Goal: Information Seeking & Learning: Learn about a topic

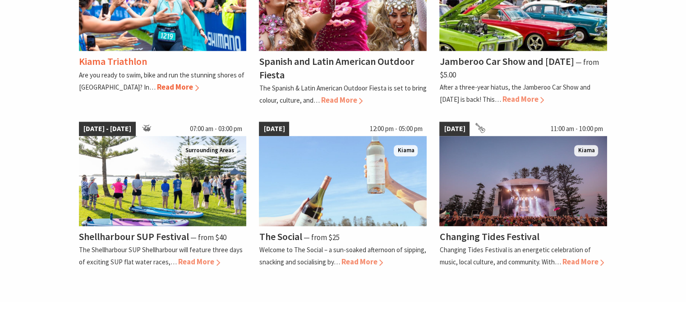
scroll to position [727, 0]
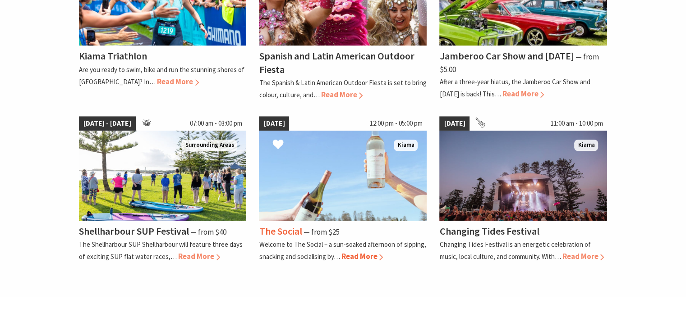
click at [352, 254] on span "Read More" at bounding box center [362, 257] width 42 height 10
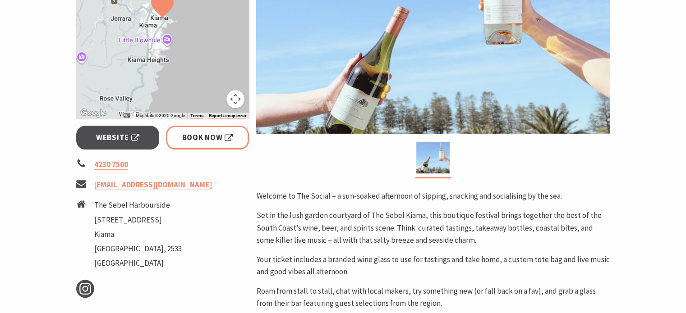
scroll to position [268, 0]
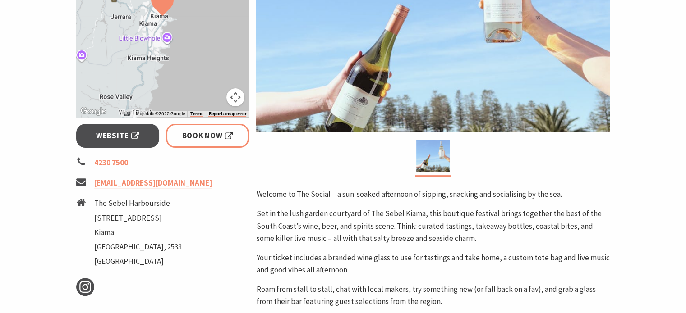
click at [352, 254] on p "Your ticket includes a branded wine glass to use for tastings and take home, a …" at bounding box center [433, 264] width 354 height 24
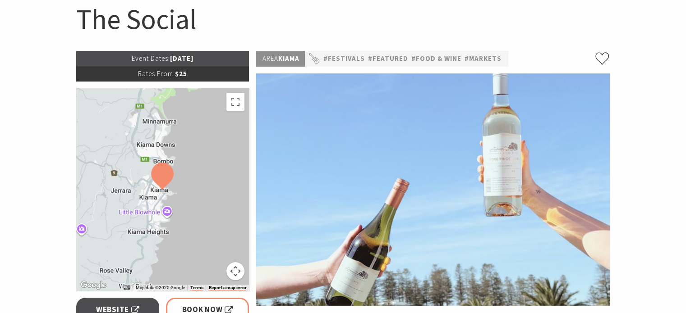
scroll to position [95, 0]
